Goal: Task Accomplishment & Management: Manage account settings

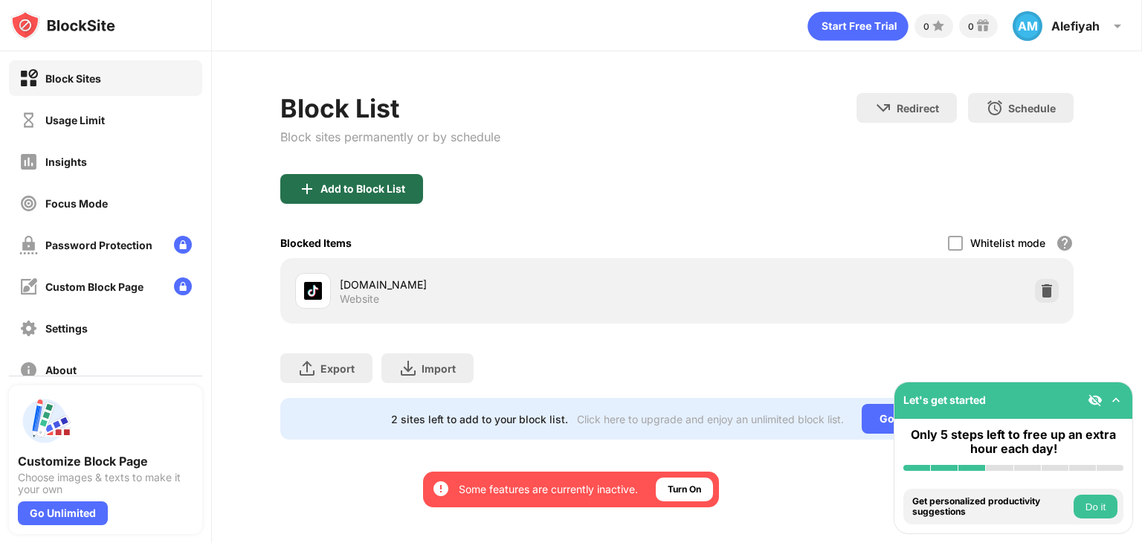
click at [381, 178] on div "Add to Block List" at bounding box center [351, 189] width 143 height 30
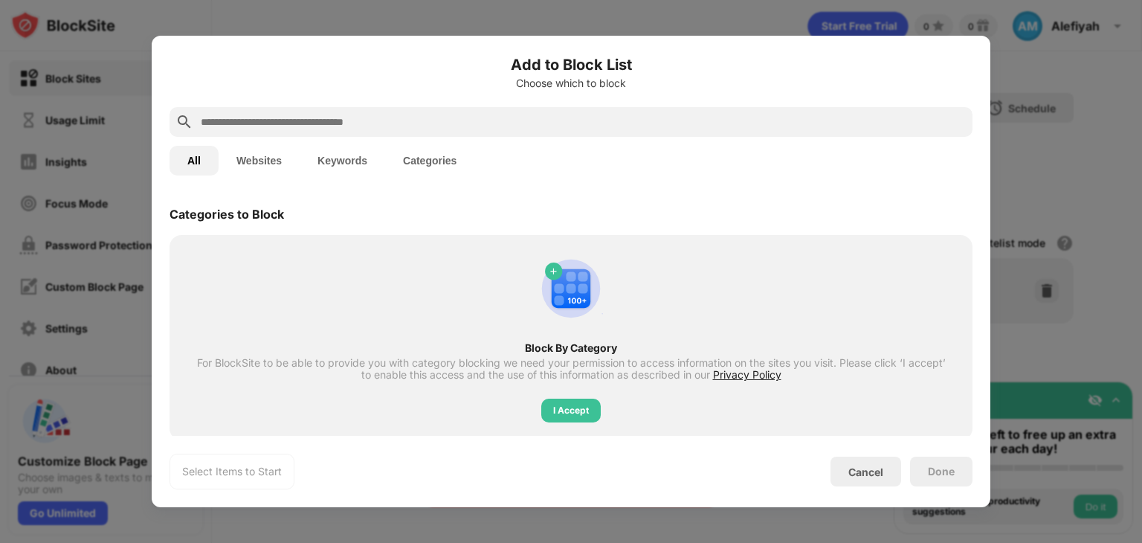
click at [268, 164] on button "Websites" at bounding box center [259, 161] width 81 height 30
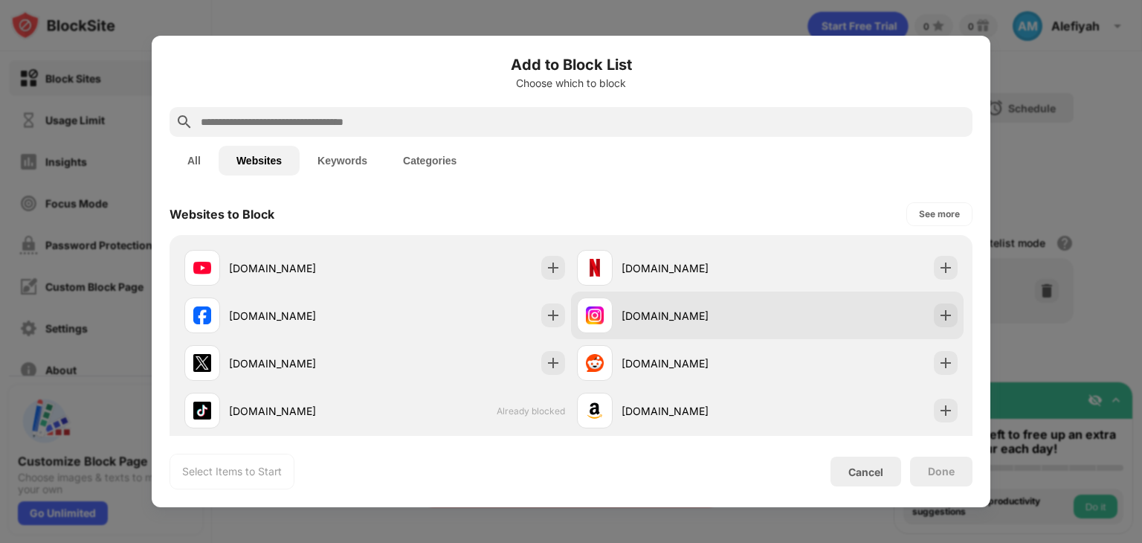
click at [838, 313] on div "instagram.com" at bounding box center [767, 315] width 393 height 48
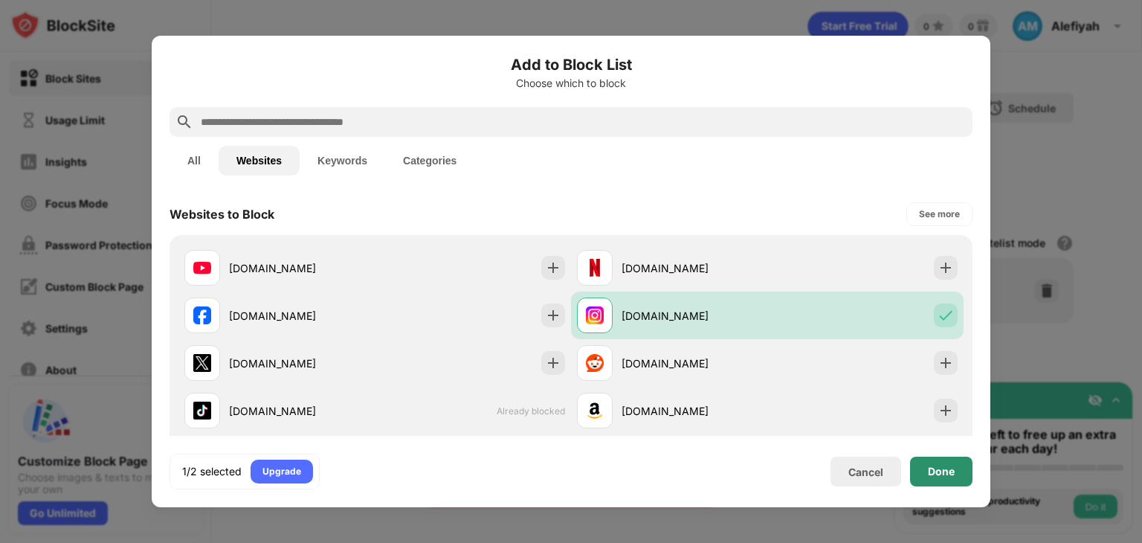
click at [935, 468] on div "Done" at bounding box center [941, 471] width 27 height 12
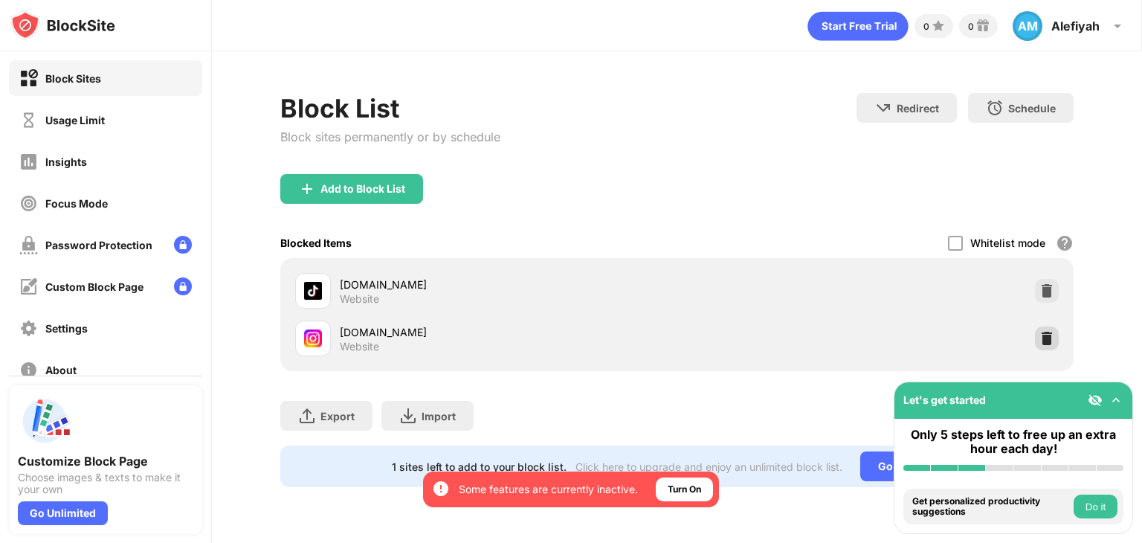
click at [1042, 335] on img at bounding box center [1046, 338] width 15 height 15
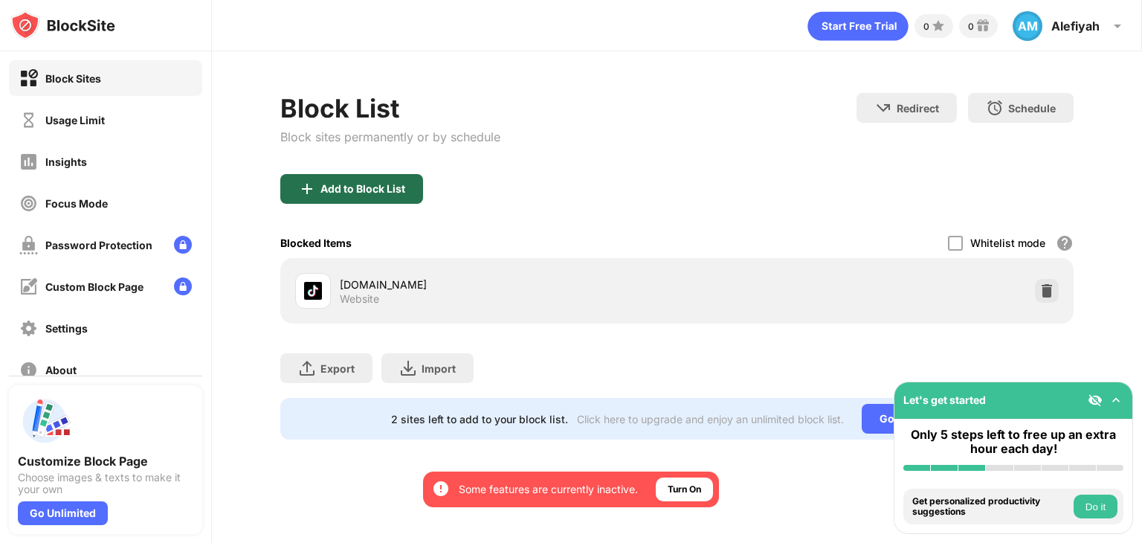
click at [389, 180] on div "Add to Block List" at bounding box center [351, 189] width 143 height 30
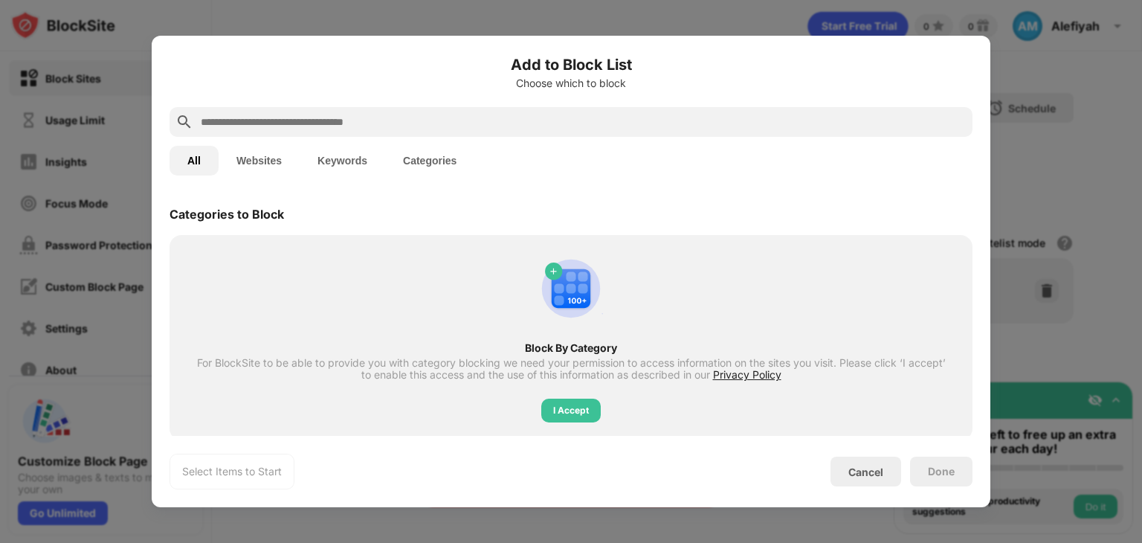
click at [268, 173] on button "Websites" at bounding box center [259, 161] width 81 height 30
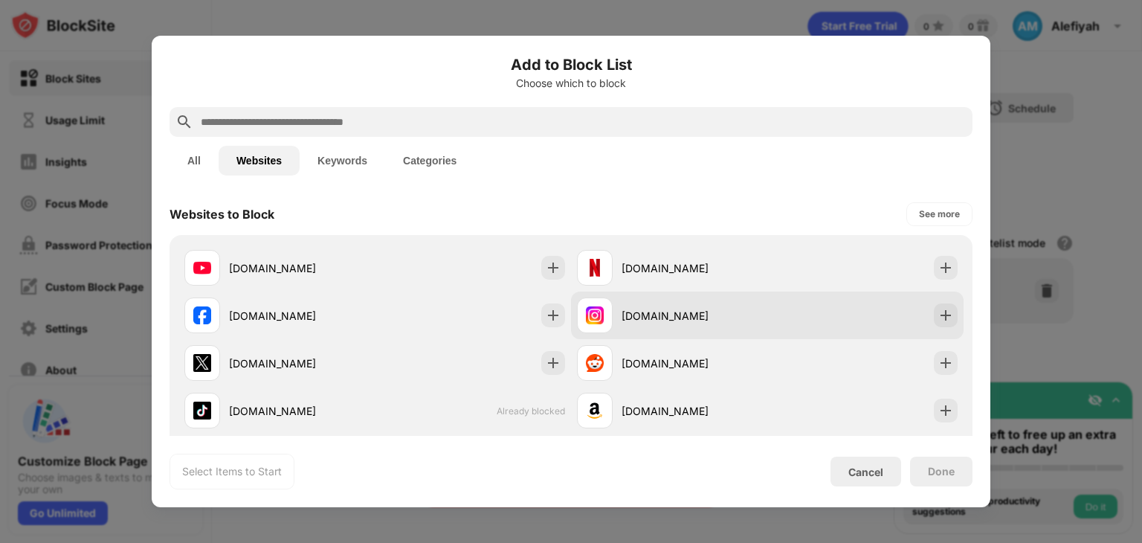
click at [738, 305] on div "instagram.com" at bounding box center [672, 315] width 190 height 36
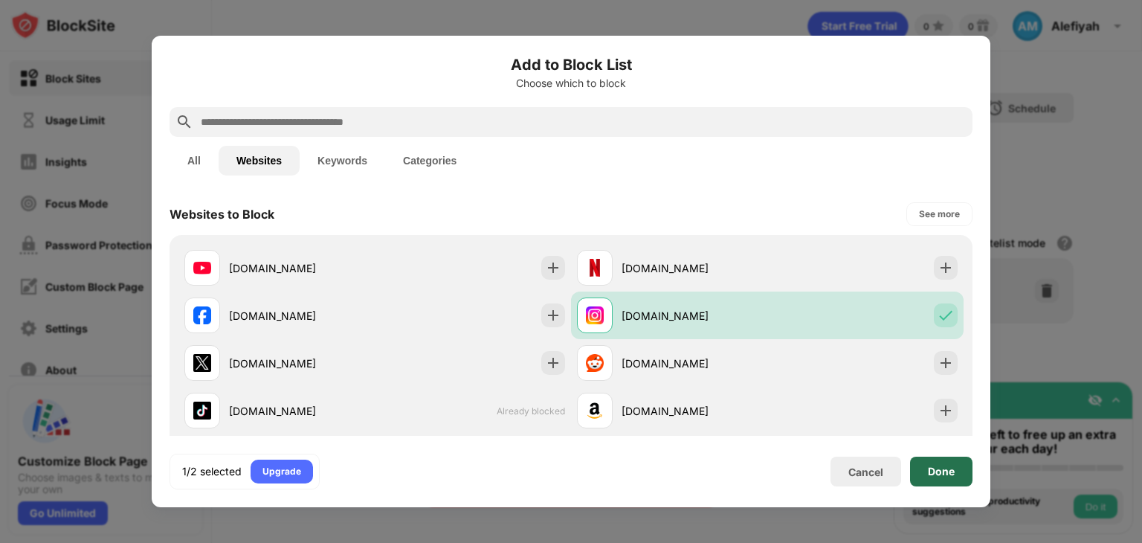
click at [957, 474] on div "Done" at bounding box center [941, 472] width 62 height 30
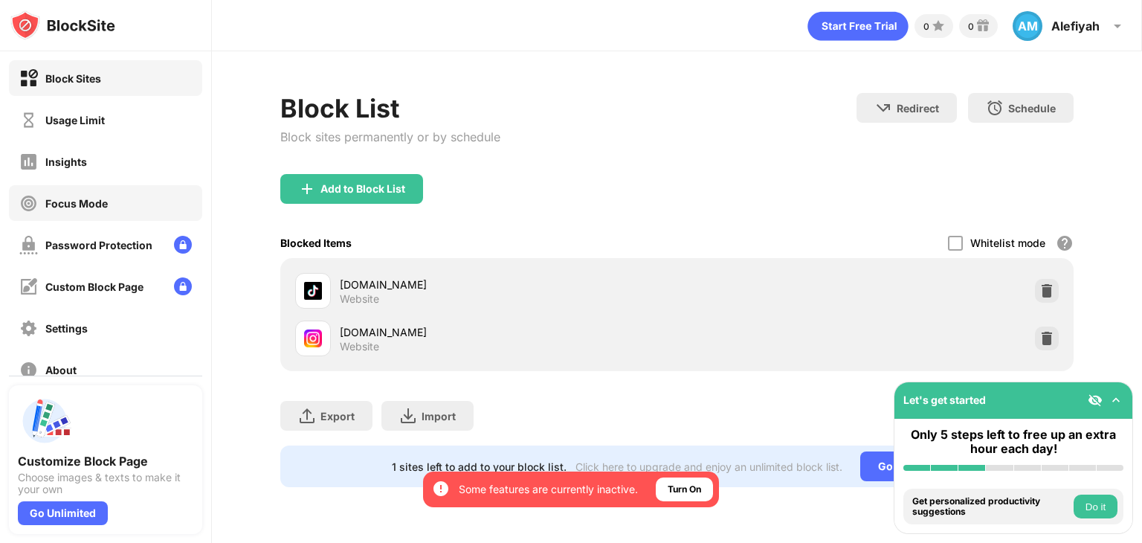
click at [85, 188] on div "Focus Mode" at bounding box center [105, 203] width 193 height 36
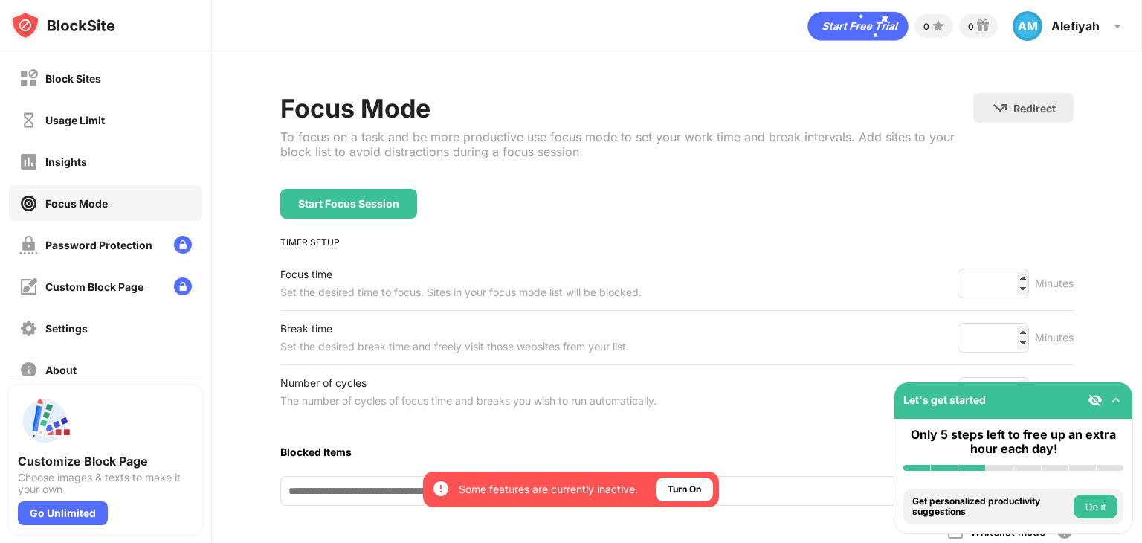
scroll to position [98, 0]
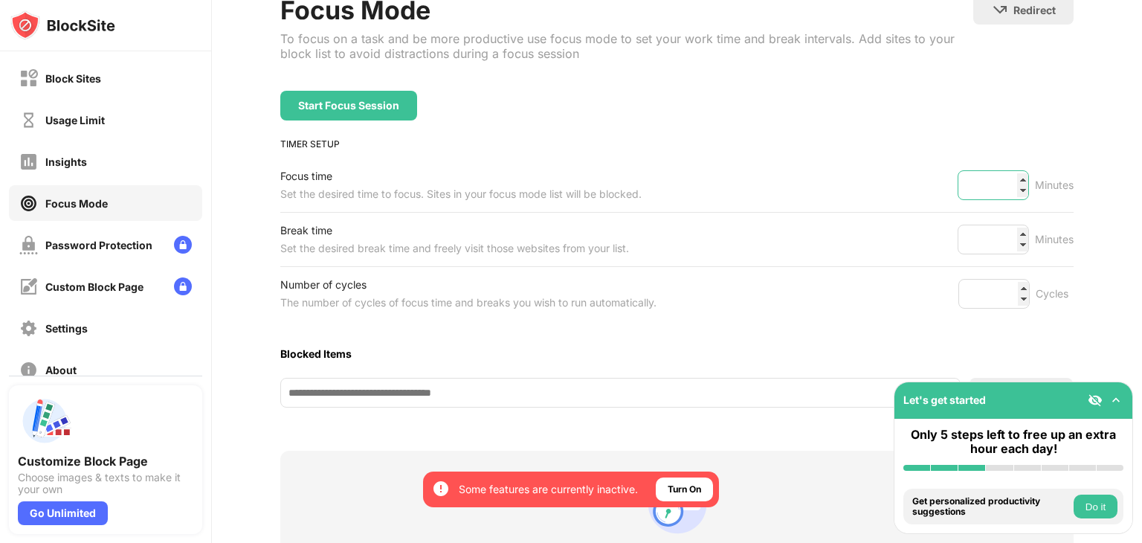
click at [1009, 176] on input "**" at bounding box center [993, 185] width 71 height 30
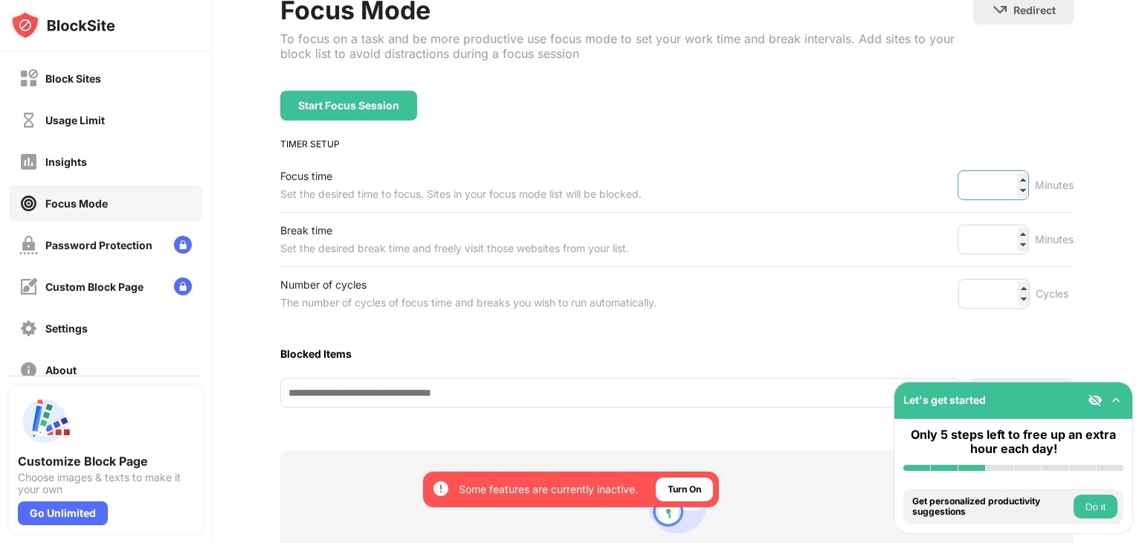
click at [1009, 176] on input "**" at bounding box center [993, 185] width 71 height 30
click at [990, 180] on input "**" at bounding box center [993, 185] width 71 height 30
type input "*"
type input "**"
click at [998, 297] on input "*" at bounding box center [993, 294] width 71 height 30
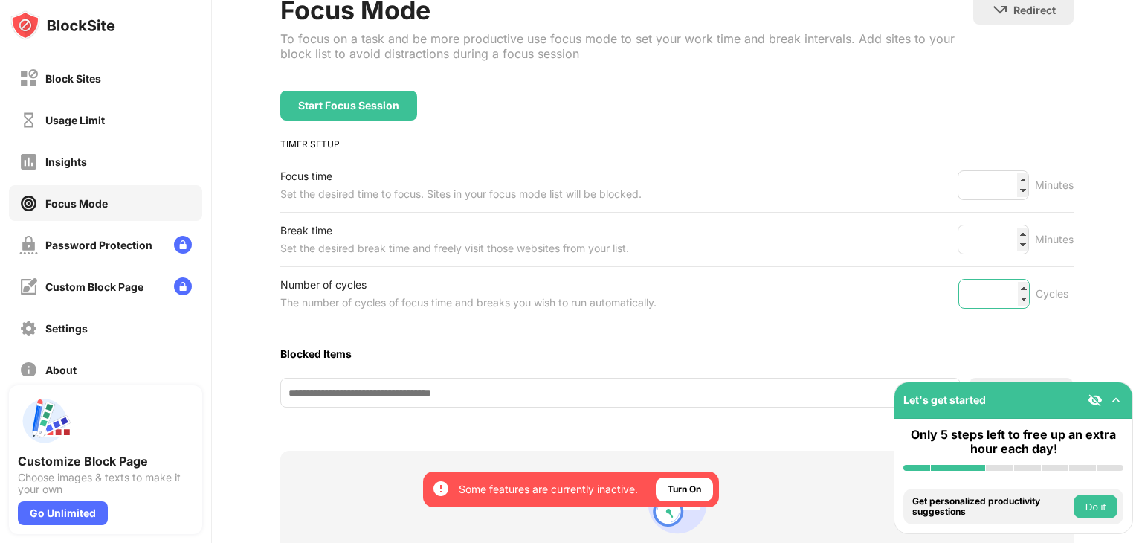
click at [991, 280] on input "*" at bounding box center [993, 294] width 71 height 30
type input "**"
click at [407, 97] on div "Start Focus Session" at bounding box center [348, 106] width 137 height 30
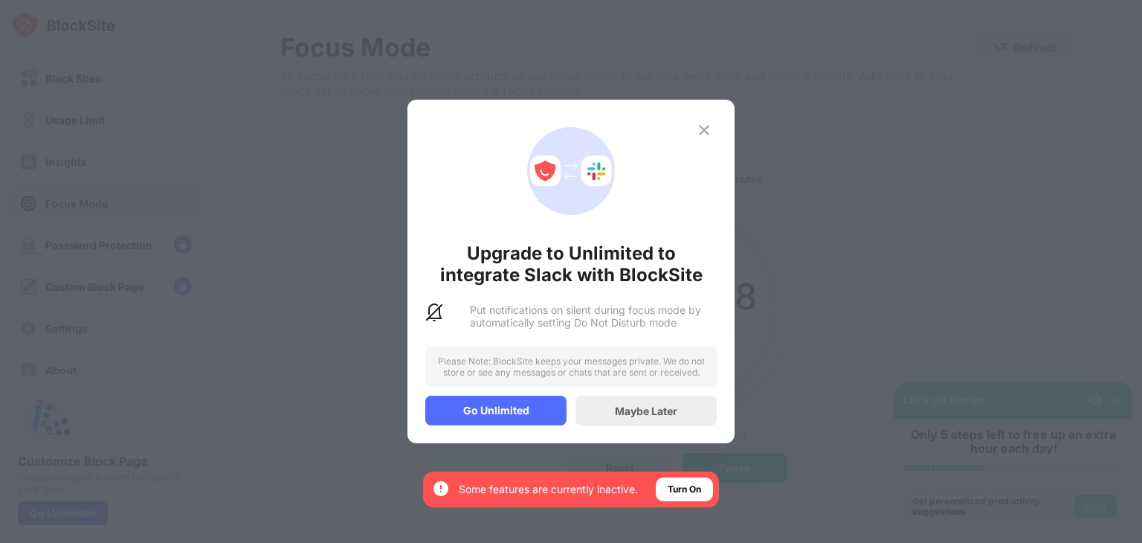
scroll to position [71, 0]
click at [619, 404] on div "Maybe Later" at bounding box center [646, 410] width 62 height 13
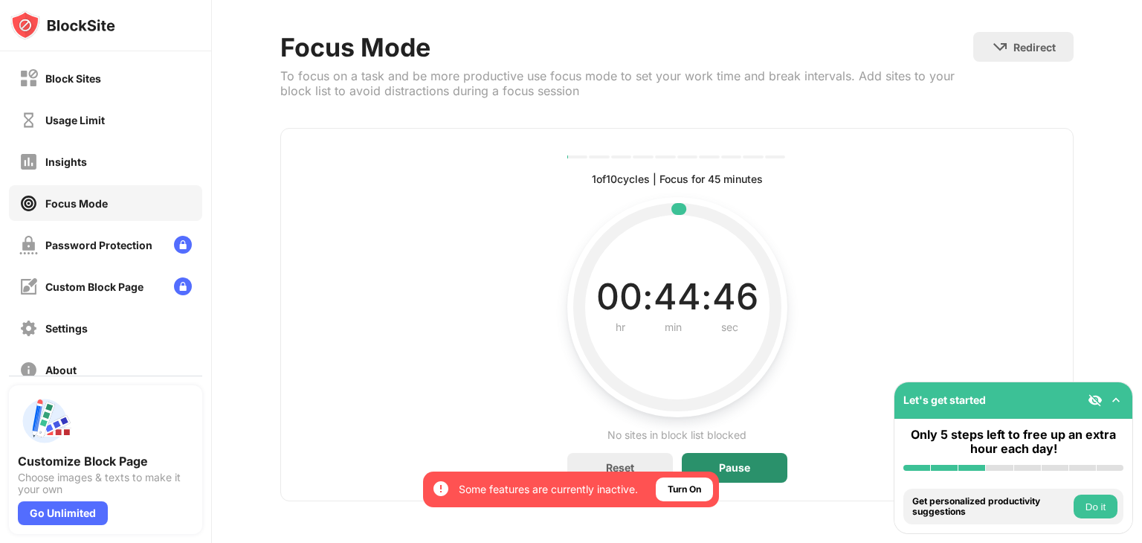
click at [723, 462] on div "Pause" at bounding box center [734, 468] width 31 height 12
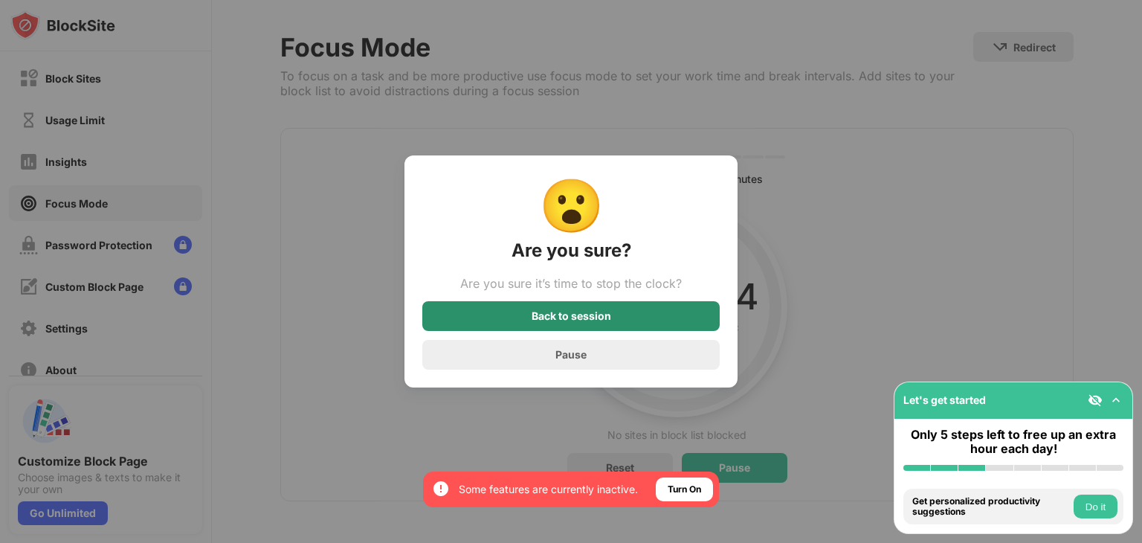
click at [584, 317] on div "Back to session" at bounding box center [572, 316] width 80 height 12
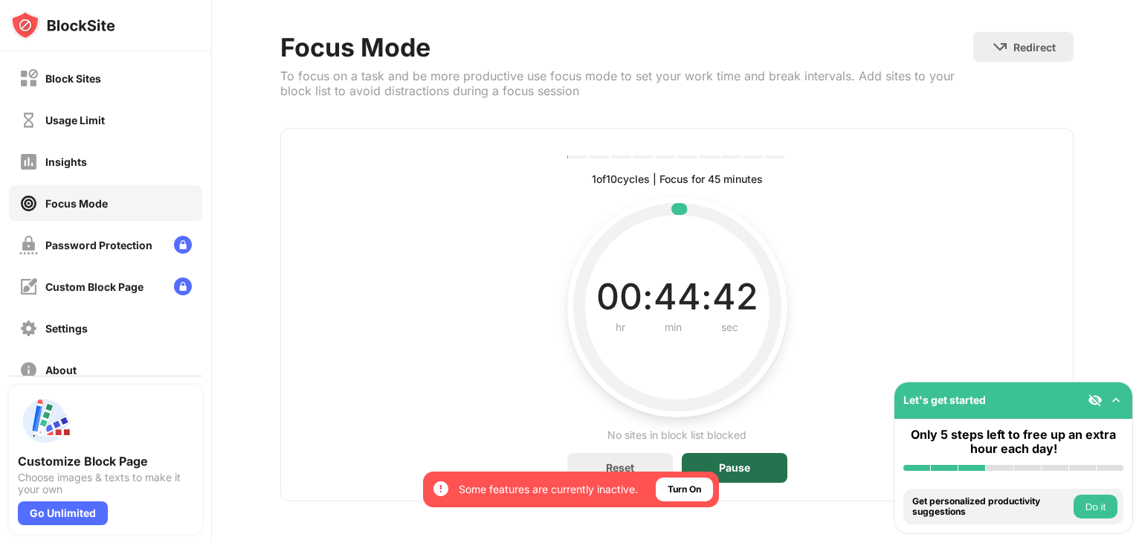
click at [720, 462] on div "Pause" at bounding box center [734, 468] width 31 height 12
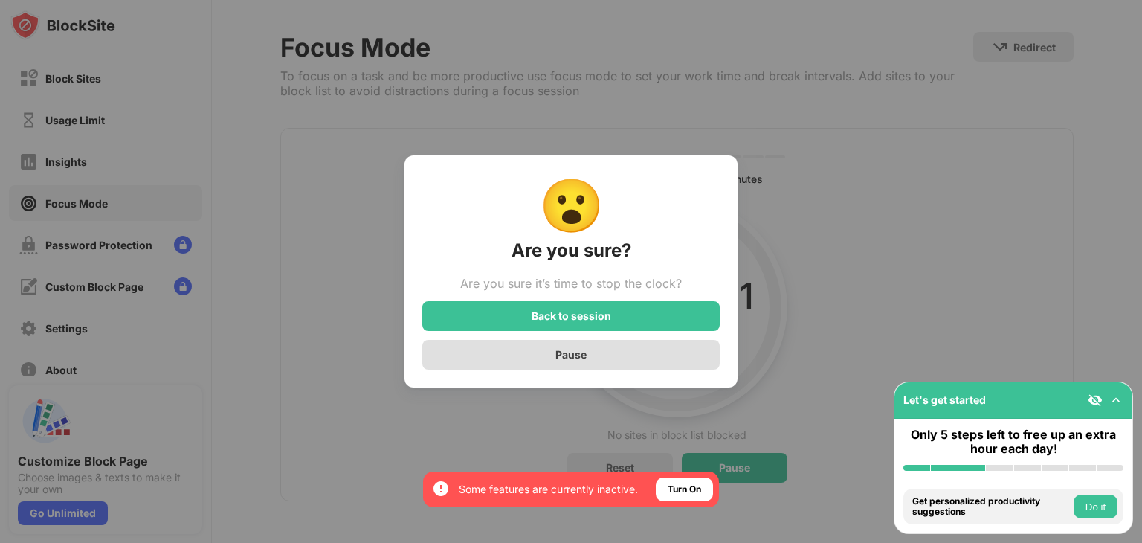
click at [596, 352] on div "Pause" at bounding box center [570, 355] width 297 height 30
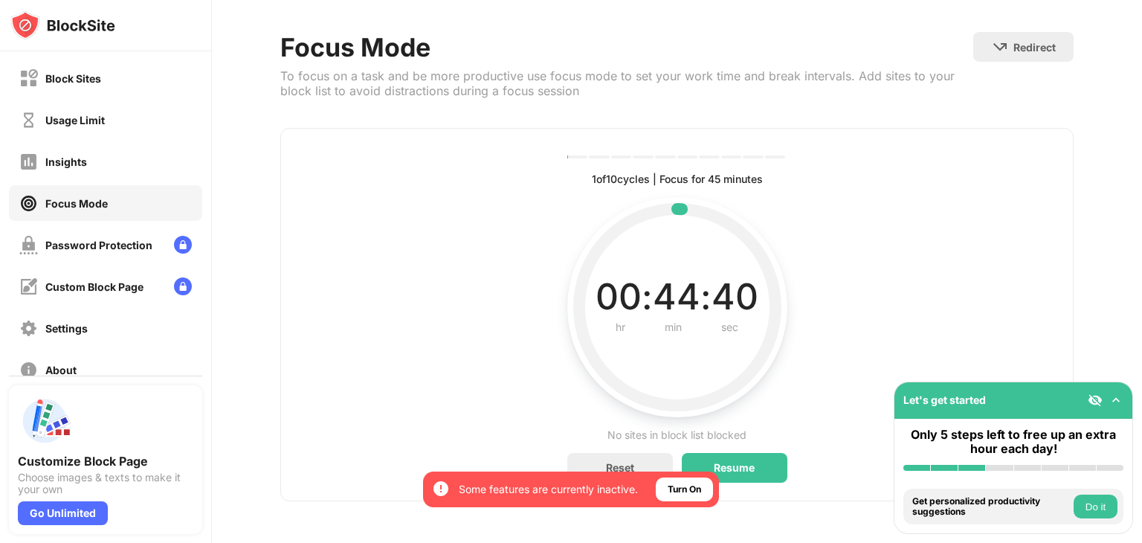
scroll to position [0, 0]
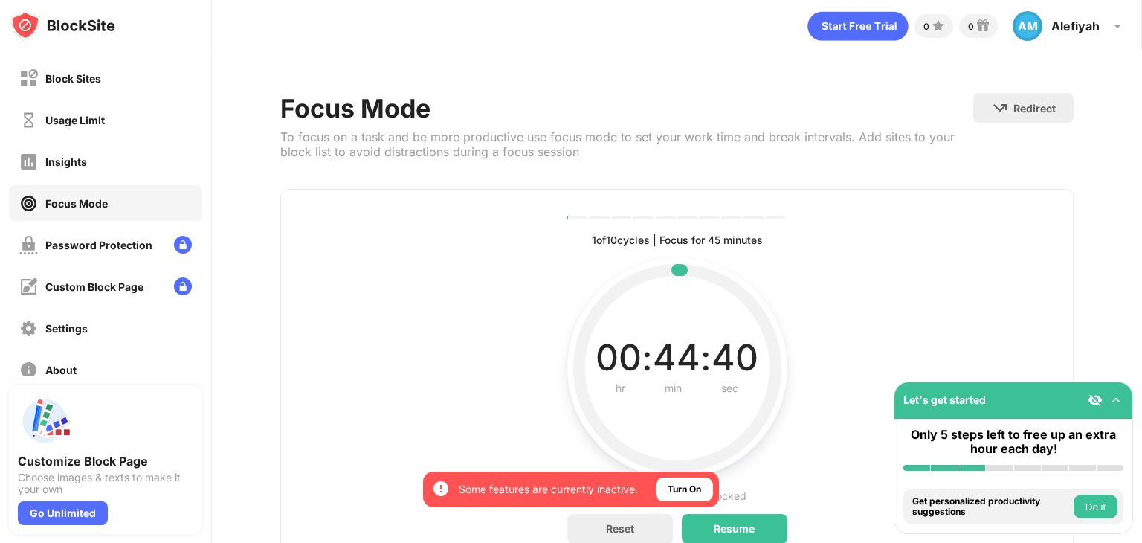
click at [1008, 94] on div "Redirect Choose a site to be redirected to when blocking is active" at bounding box center [1023, 108] width 100 height 30
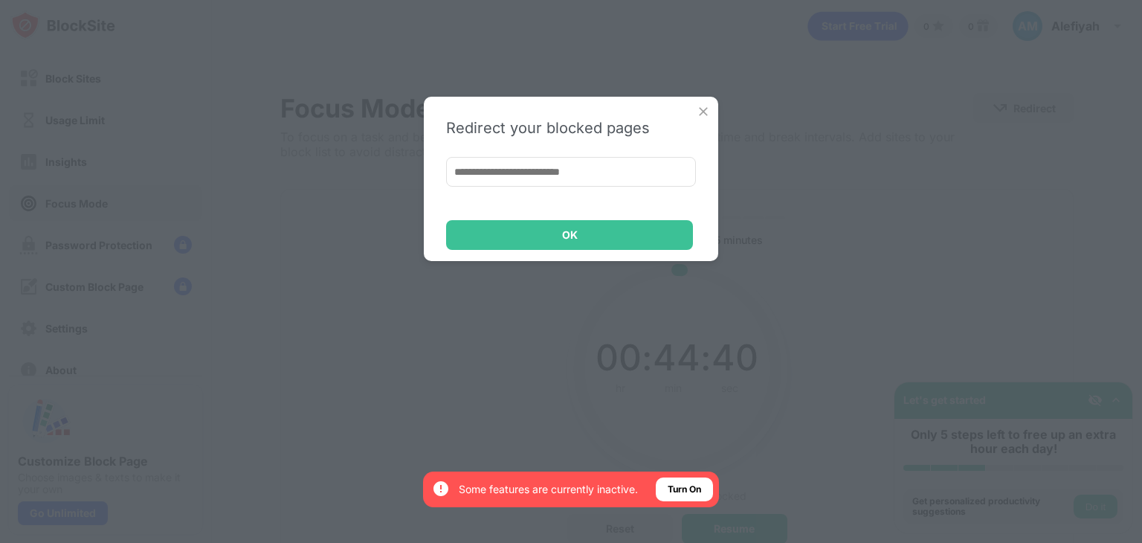
click at [583, 172] on input at bounding box center [571, 172] width 250 height 30
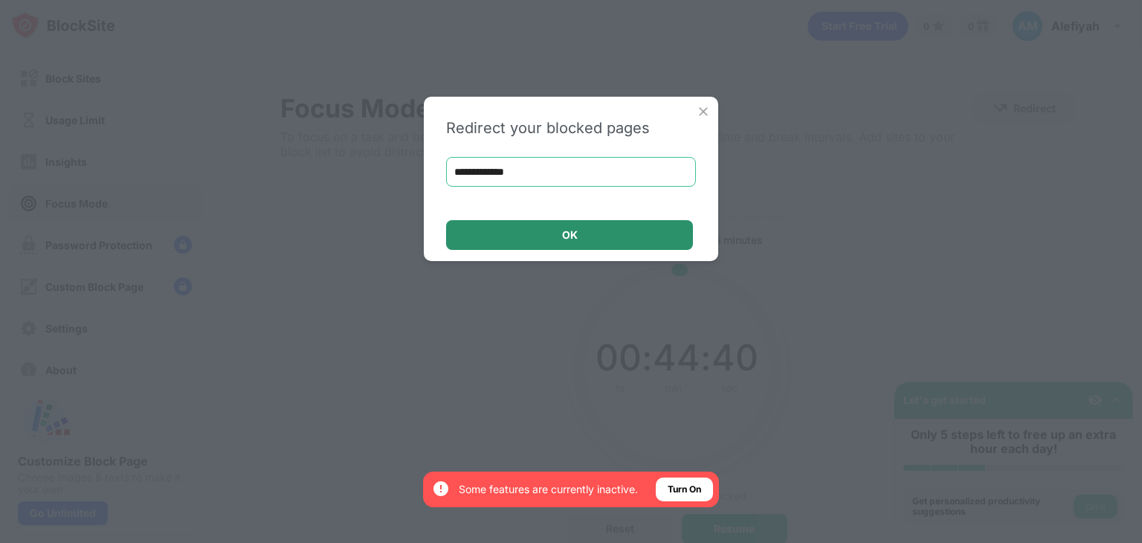
type input "**********"
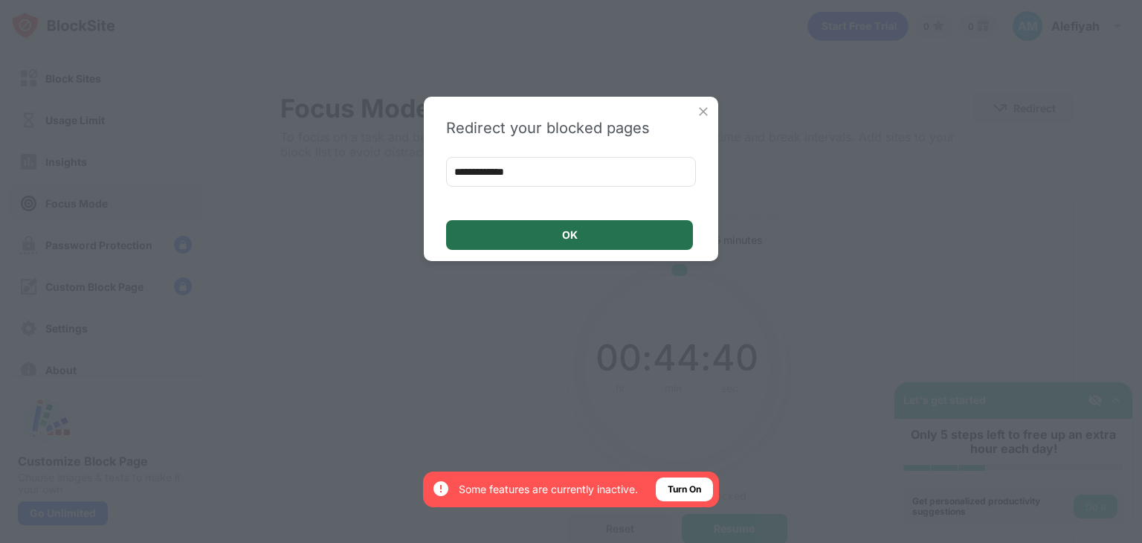
click at [549, 239] on div "OK" at bounding box center [569, 235] width 247 height 30
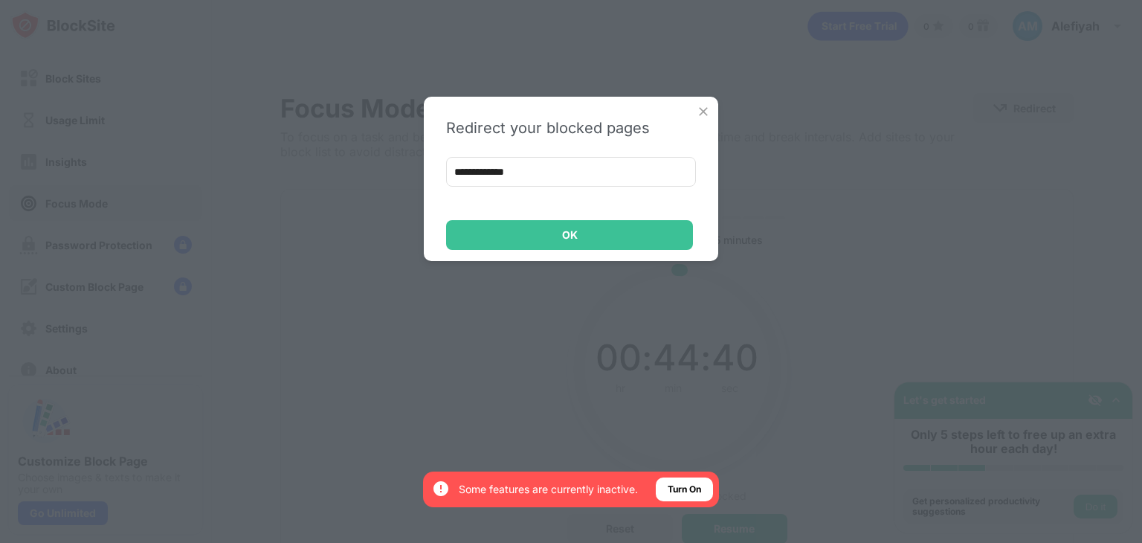
click at [703, 114] on img at bounding box center [703, 111] width 15 height 15
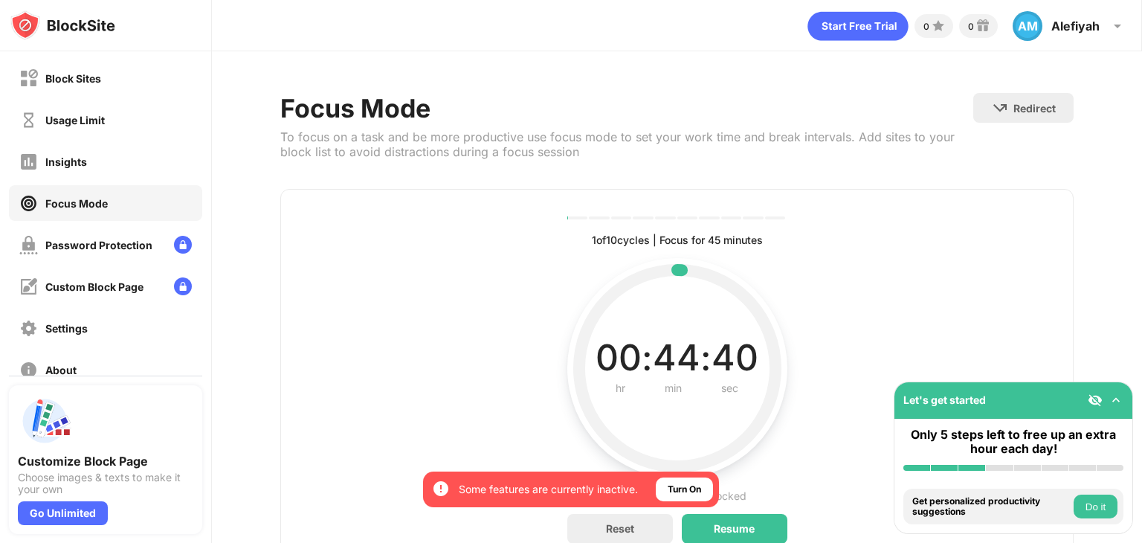
scroll to position [71, 0]
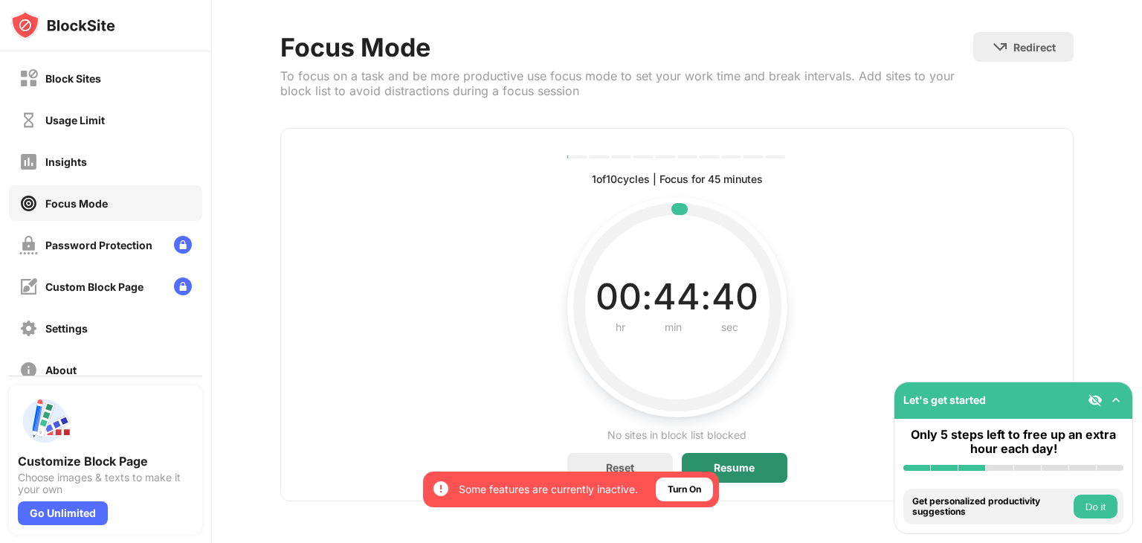
click at [758, 453] on div "Resume" at bounding box center [735, 468] width 106 height 30
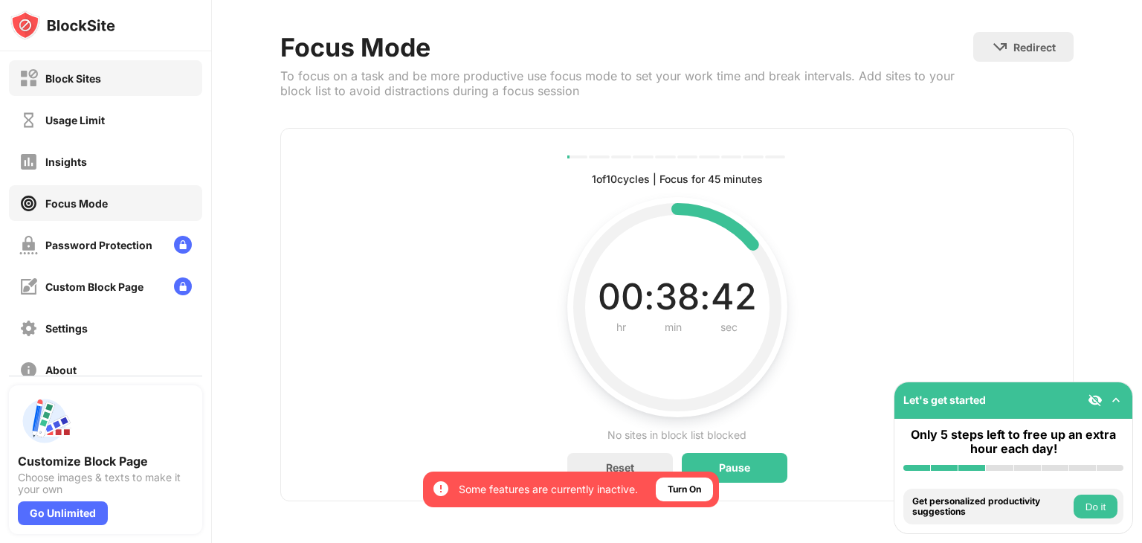
drag, startPoint x: 134, startPoint y: 99, endPoint x: 104, endPoint y: 69, distance: 42.1
click at [104, 69] on div "Block Sites" at bounding box center [105, 78] width 193 height 36
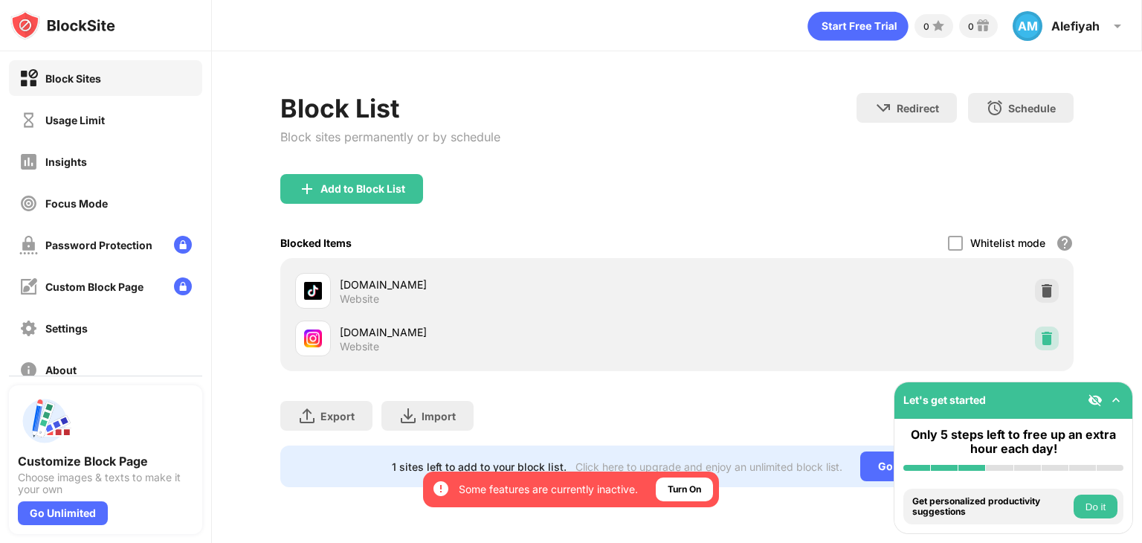
click at [1046, 338] on img at bounding box center [1046, 338] width 15 height 15
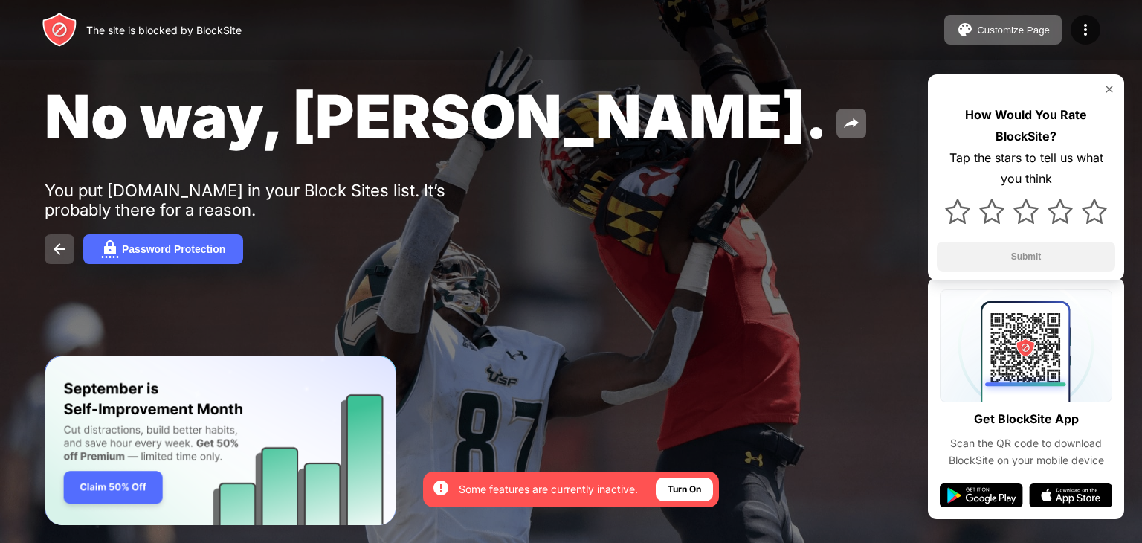
click at [62, 250] on img at bounding box center [60, 249] width 18 height 18
click at [1014, 25] on div "Customize Page" at bounding box center [1013, 30] width 73 height 11
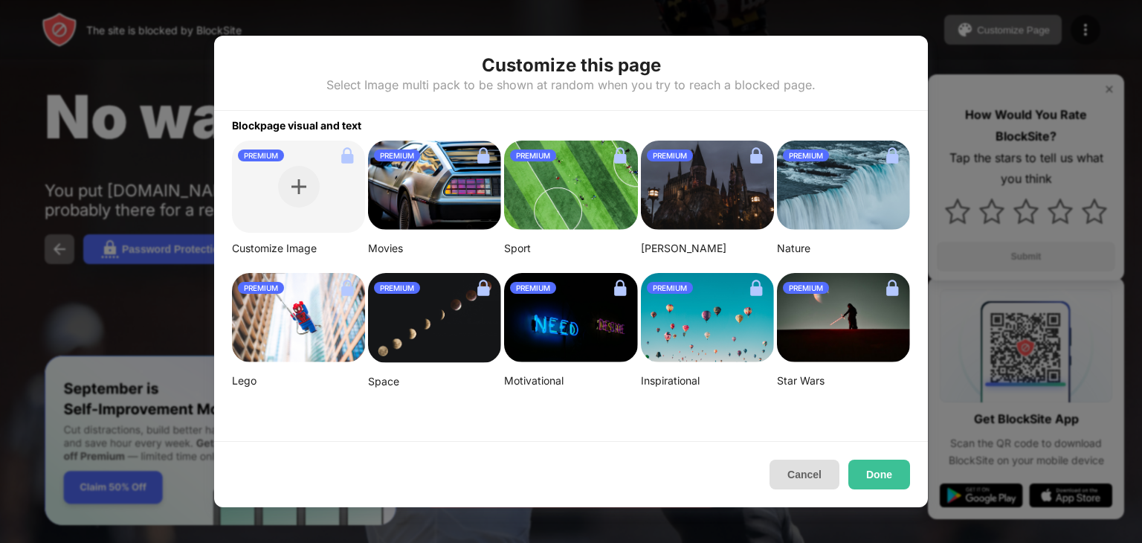
click at [788, 473] on button "Cancel" at bounding box center [805, 474] width 70 height 30
